Goal: Task Accomplishment & Management: Manage account settings

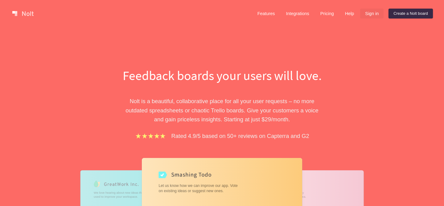
click at [368, 15] on link "Sign in" at bounding box center [371, 14] width 23 height 10
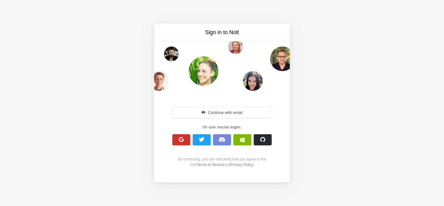
click at [182, 138] on span "button" at bounding box center [182, 140] width 6 height 6
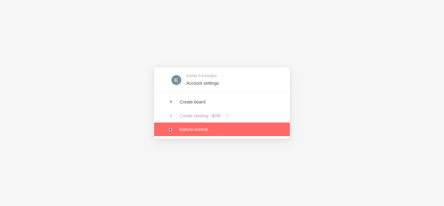
click at [190, 133] on link at bounding box center [222, 130] width 136 height 14
